Goal: Information Seeking & Learning: Find specific fact

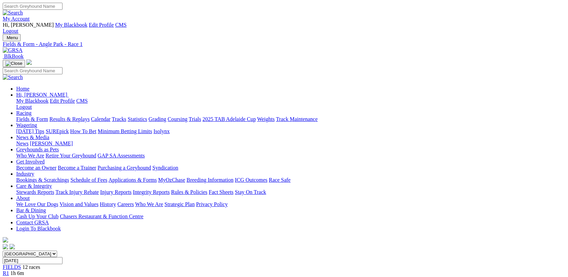
click at [62, 10] on input "Search" at bounding box center [33, 6] width 60 height 7
type input "canya athena"
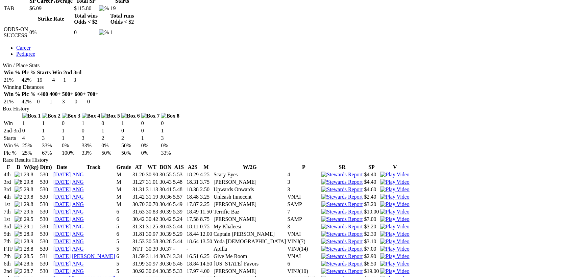
scroll to position [333, 0]
